Goal: Task Accomplishment & Management: Complete application form

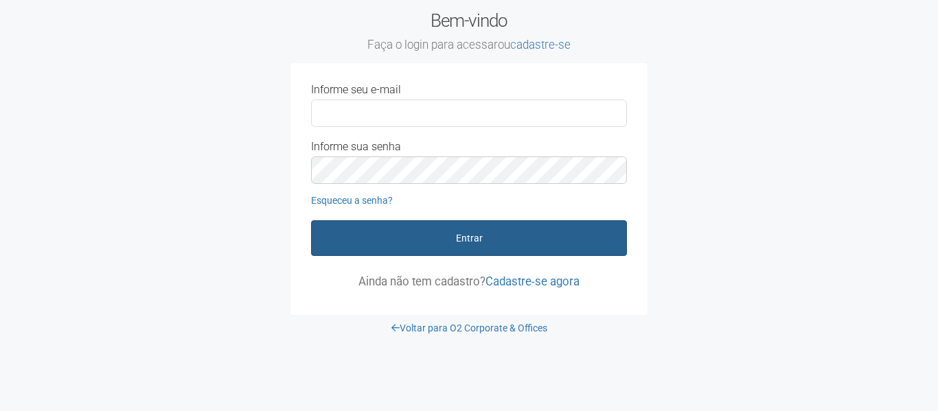
type input "**********"
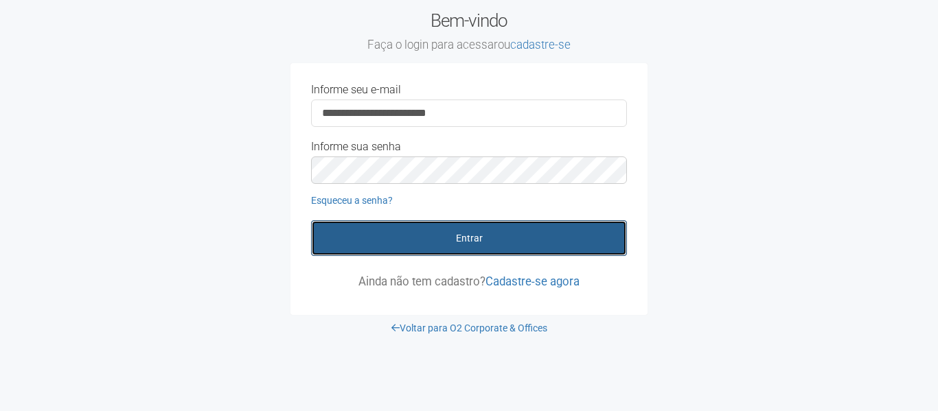
click at [500, 223] on button "Entrar" at bounding box center [469, 238] width 316 height 36
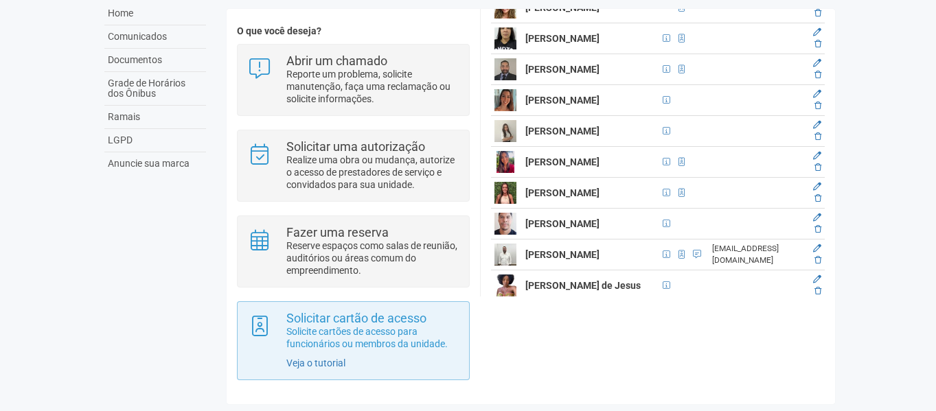
scroll to position [104, 0]
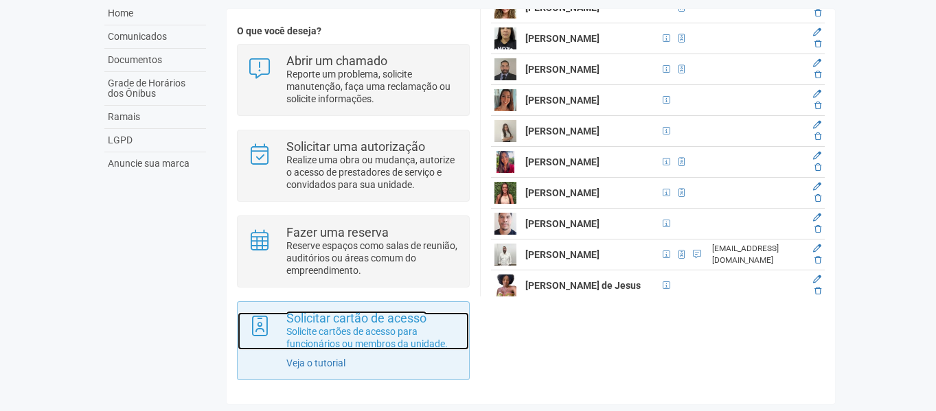
click at [393, 321] on strong "Solicitar cartão de acesso" at bounding box center [356, 318] width 140 height 14
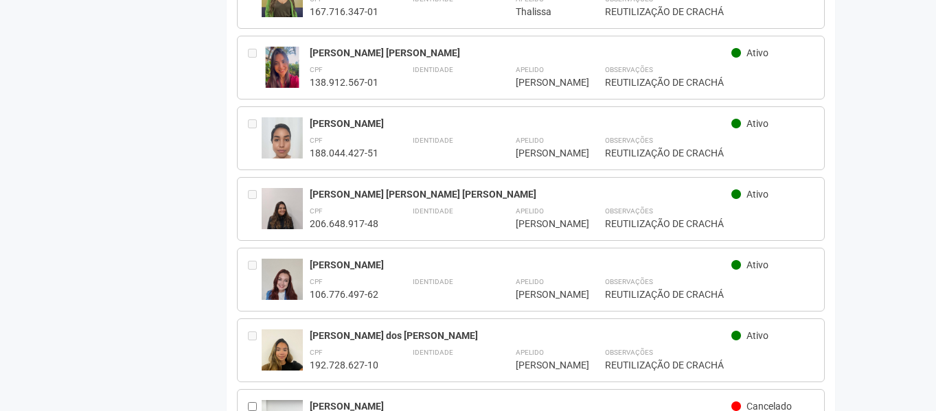
scroll to position [2133, 0]
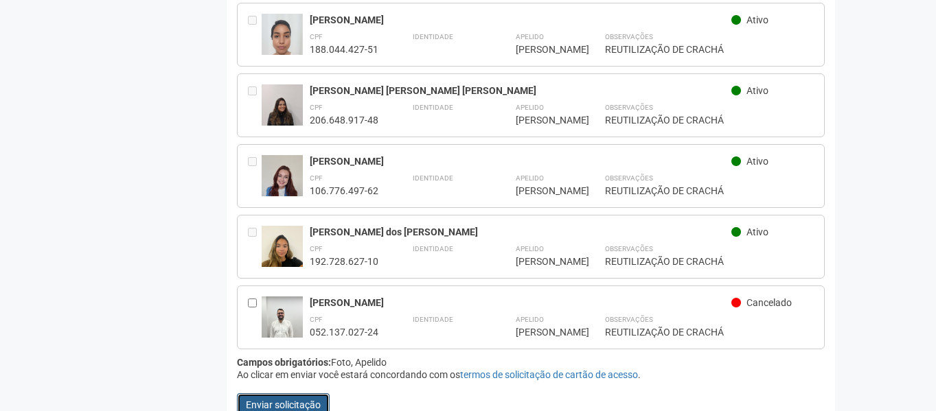
click at [282, 393] on button "Enviar solicitação" at bounding box center [283, 404] width 93 height 23
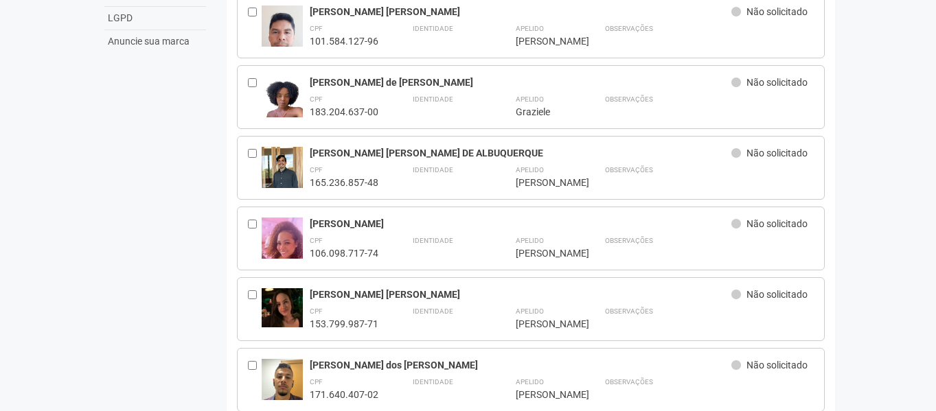
scroll to position [0, 0]
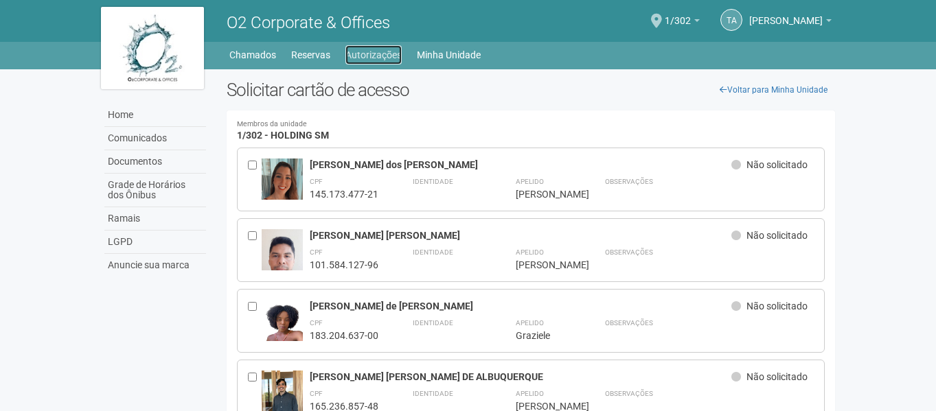
click at [361, 59] on link "Autorizações" at bounding box center [373, 54] width 56 height 19
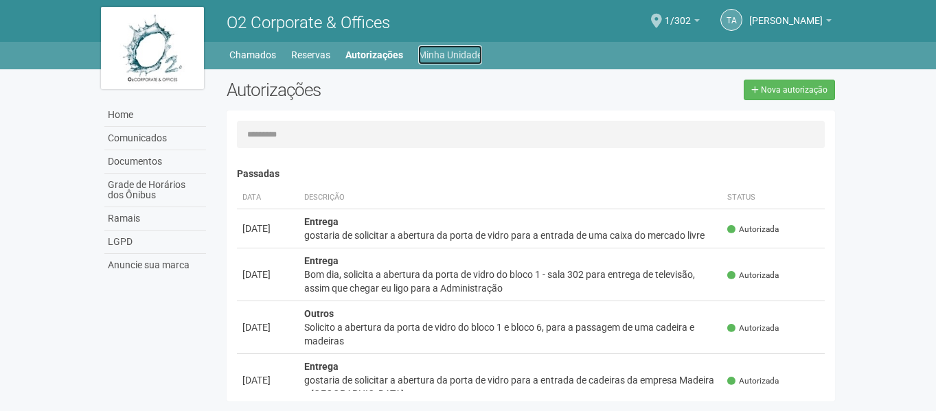
click at [450, 47] on link "Minha Unidade" at bounding box center [450, 54] width 64 height 19
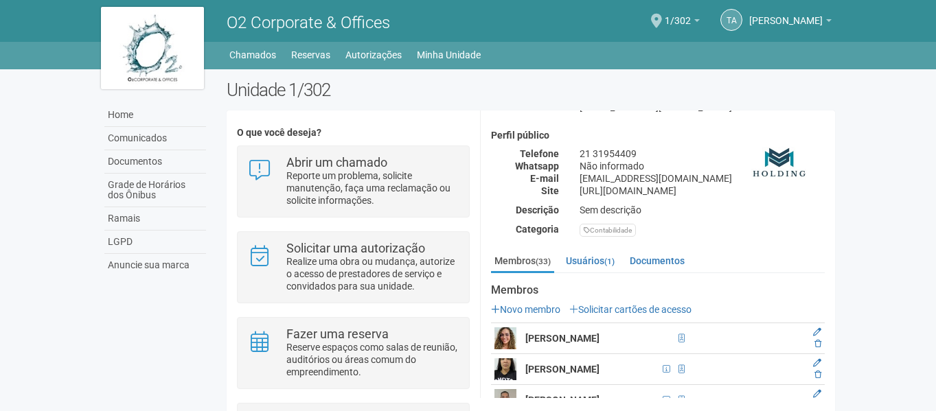
scroll to position [275, 0]
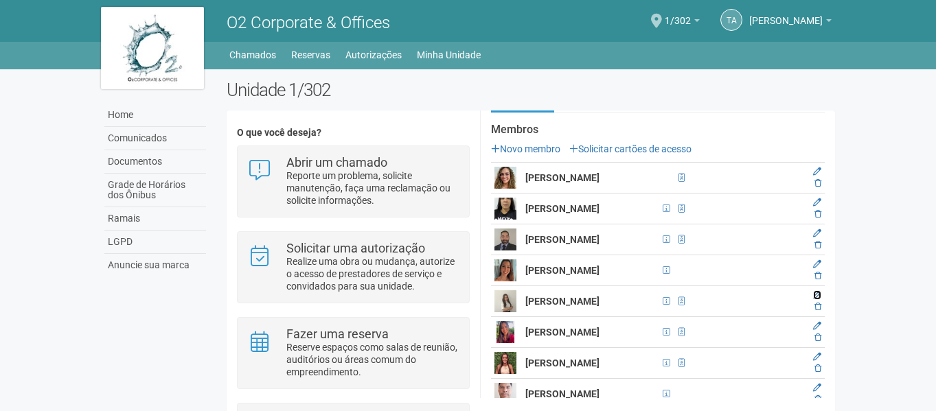
click at [813, 299] on icon at bounding box center [817, 295] width 8 height 8
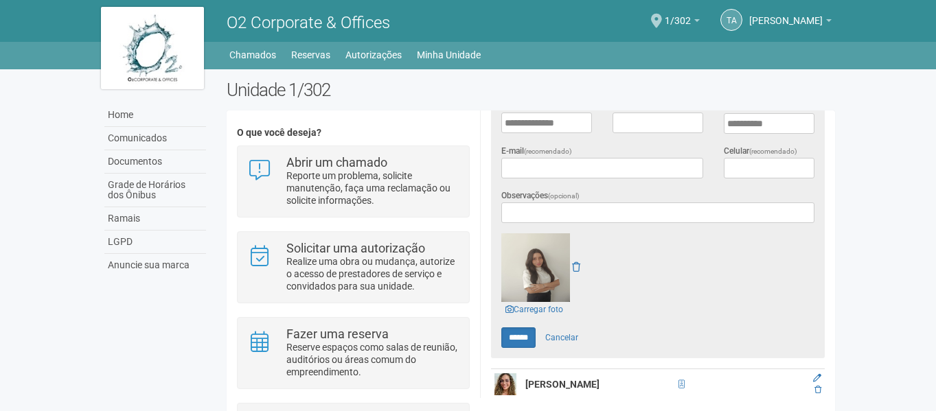
scroll to position [412, 0]
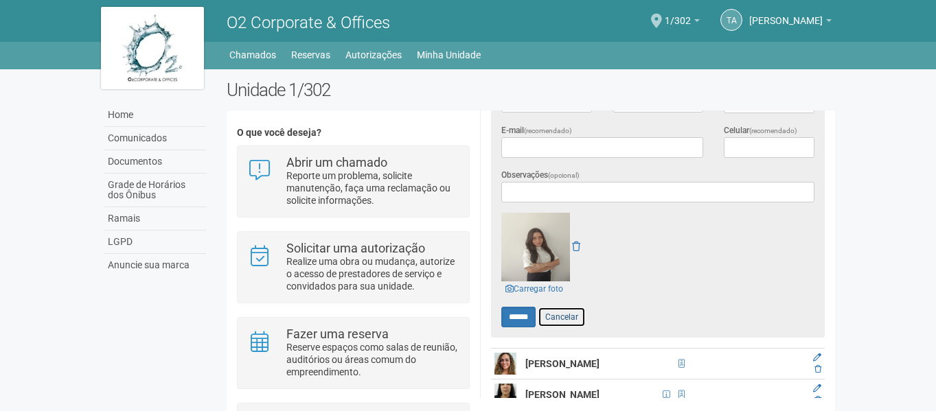
click at [581, 314] on link "Cancelar" at bounding box center [562, 317] width 48 height 21
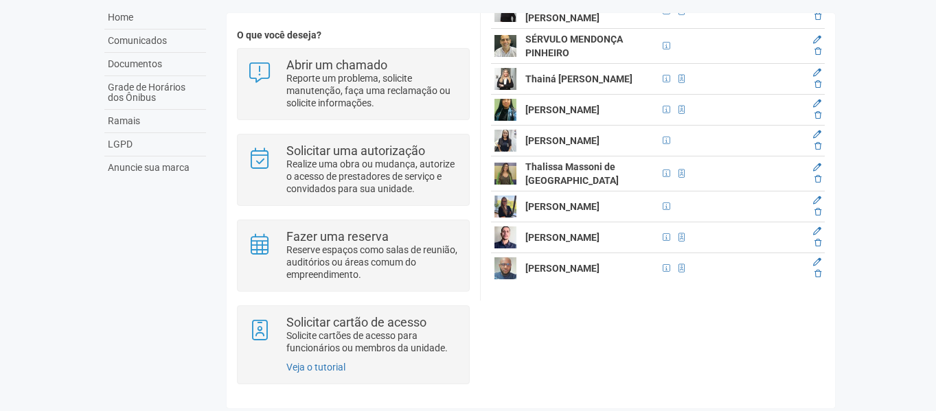
scroll to position [104, 0]
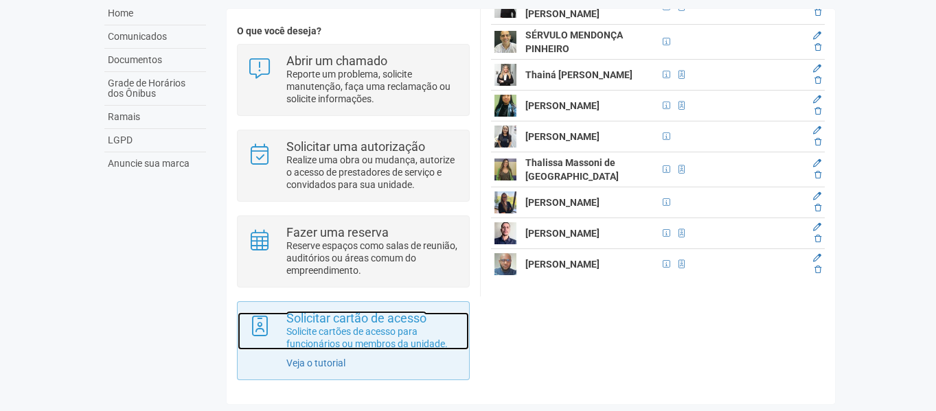
click at [355, 312] on strong "Solicitar cartão de acesso" at bounding box center [356, 318] width 140 height 14
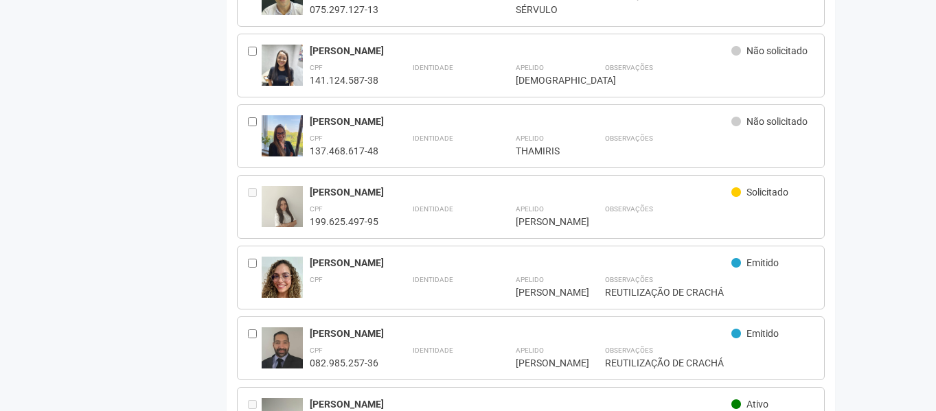
scroll to position [820, 0]
click at [746, 188] on div "Solicitado" at bounding box center [772, 195] width 82 height 16
click at [555, 192] on div "[PERSON_NAME] Solicitado" at bounding box center [562, 195] width 505 height 16
click at [609, 206] on strong "Observações" at bounding box center [629, 210] width 48 height 8
click at [611, 206] on strong "Observações" at bounding box center [629, 210] width 48 height 8
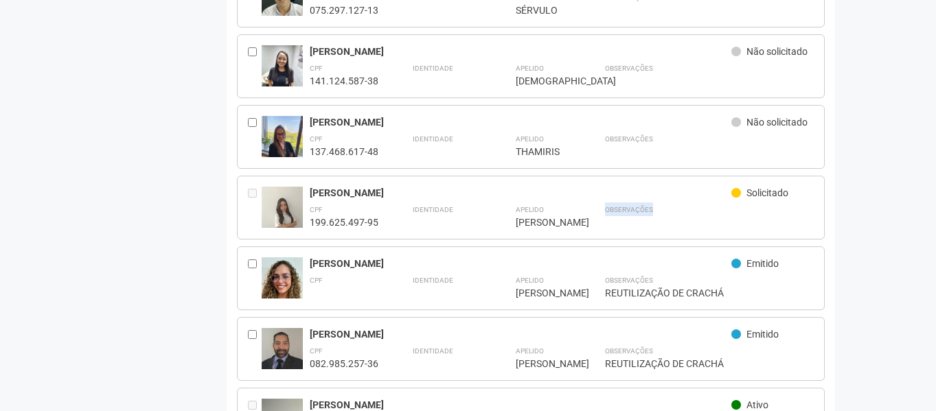
click at [613, 206] on strong "Observações" at bounding box center [629, 210] width 48 height 8
drag, startPoint x: 630, startPoint y: 217, endPoint x: 344, endPoint y: 214, distance: 285.6
click at [629, 217] on div "Observações" at bounding box center [709, 216] width 209 height 26
click at [655, 188] on div "[PERSON_NAME]" at bounding box center [521, 193] width 422 height 12
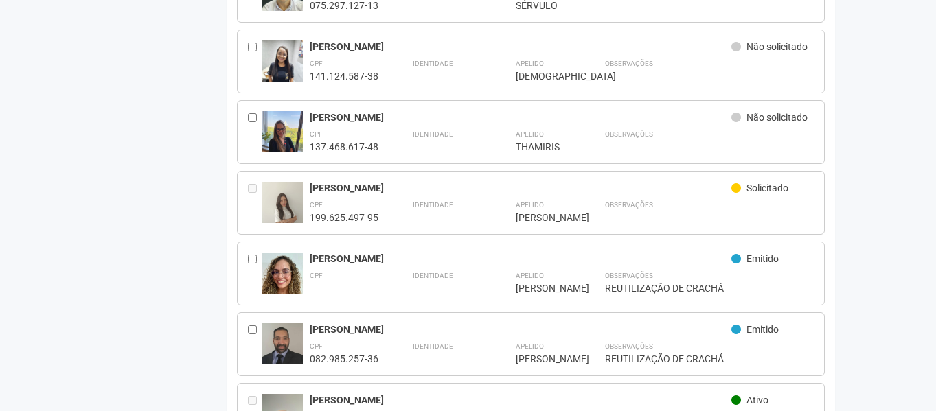
scroll to position [820, 0]
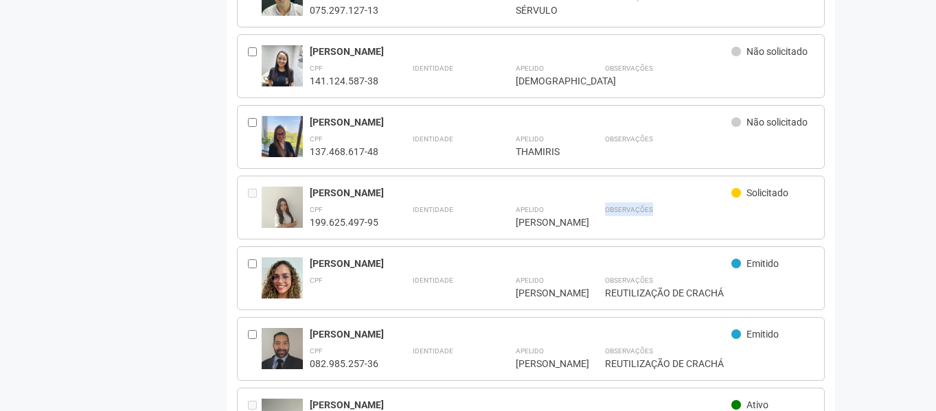
drag, startPoint x: 607, startPoint y: 203, endPoint x: 660, endPoint y: 206, distance: 52.9
click at [660, 206] on div "Observações" at bounding box center [709, 216] width 209 height 26
click at [668, 207] on div "Observações" at bounding box center [709, 216] width 209 height 26
click at [667, 209] on div "Observações" at bounding box center [709, 216] width 209 height 26
click at [652, 205] on div "Observações" at bounding box center [709, 216] width 209 height 26
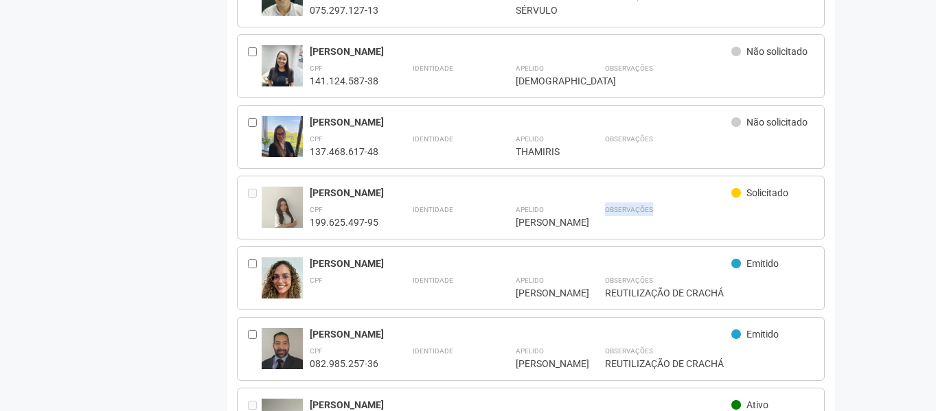
drag, startPoint x: 606, startPoint y: 200, endPoint x: 658, endPoint y: 202, distance: 52.2
click at [658, 203] on div "Observações" at bounding box center [709, 216] width 209 height 26
click at [667, 205] on div "Observações" at bounding box center [709, 216] width 209 height 26
click at [668, 209] on div "Observações" at bounding box center [709, 216] width 209 height 26
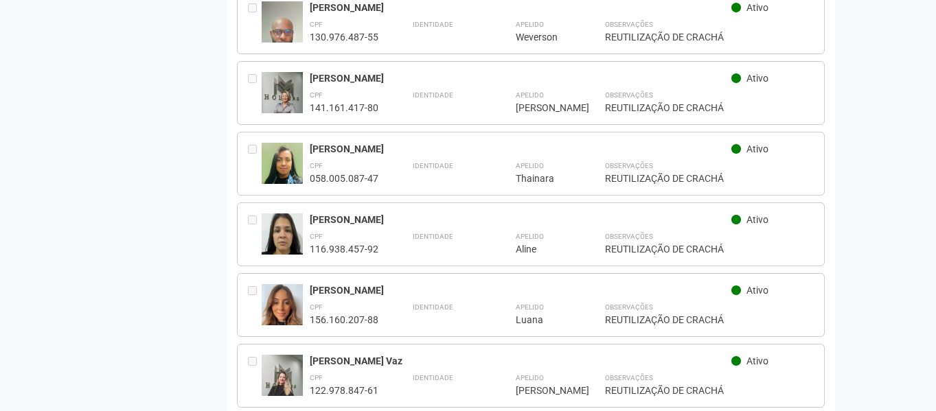
scroll to position [1232, 0]
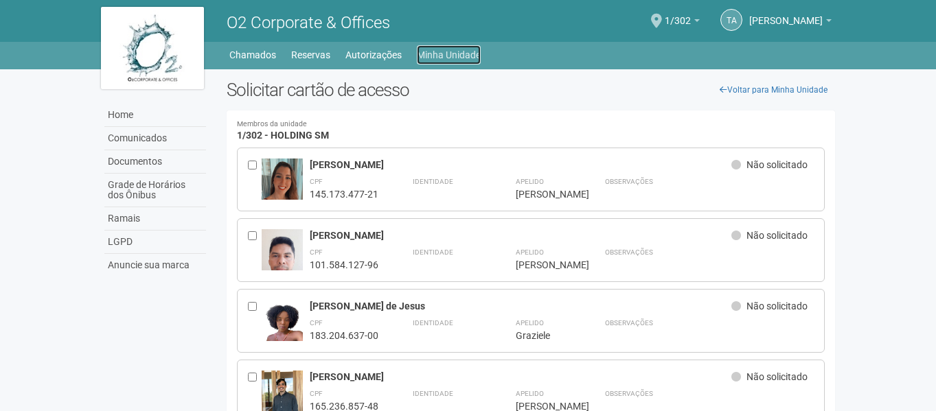
click at [456, 46] on link "Minha Unidade" at bounding box center [449, 54] width 64 height 19
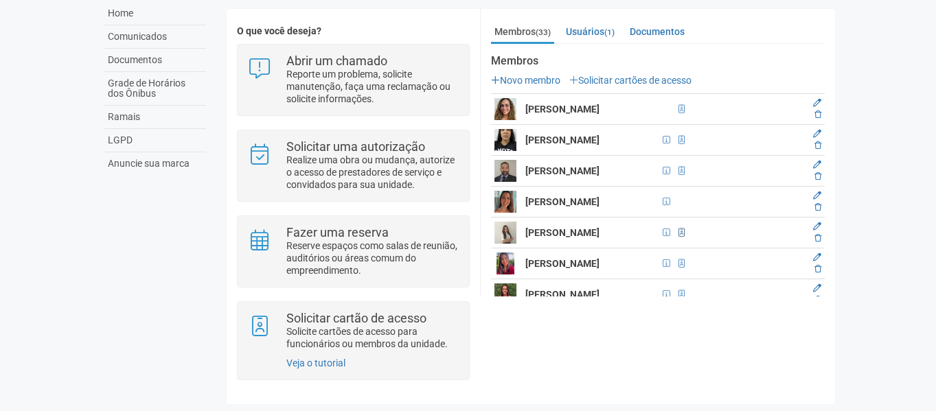
scroll to position [275, 0]
